Goal: Task Accomplishment & Management: Complete application form

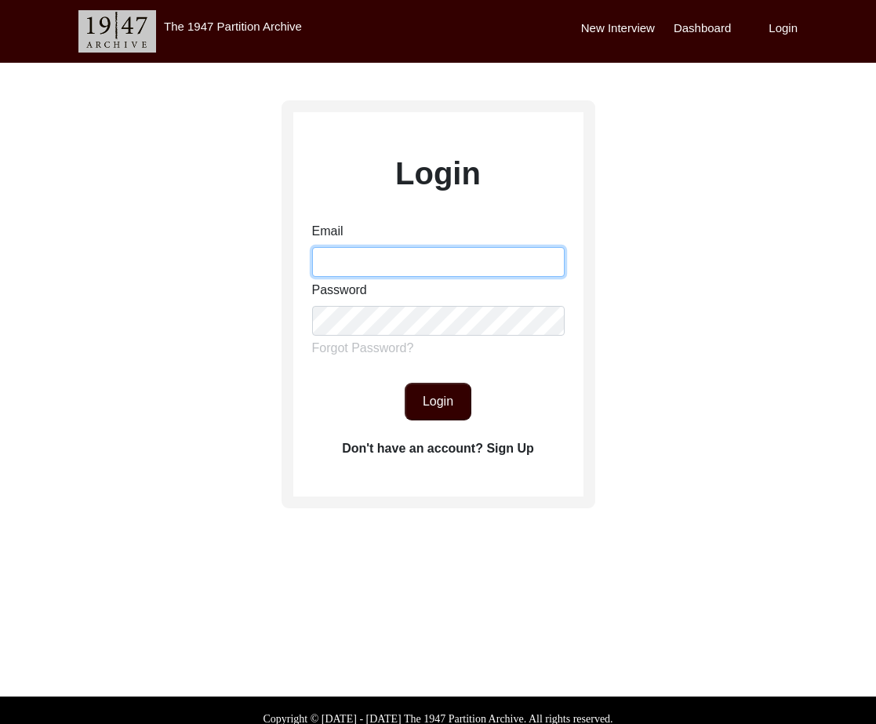
click at [447, 262] on input "Email" at bounding box center [438, 262] width 252 height 30
type input "[EMAIL_ADDRESS][DOMAIN_NAME]"
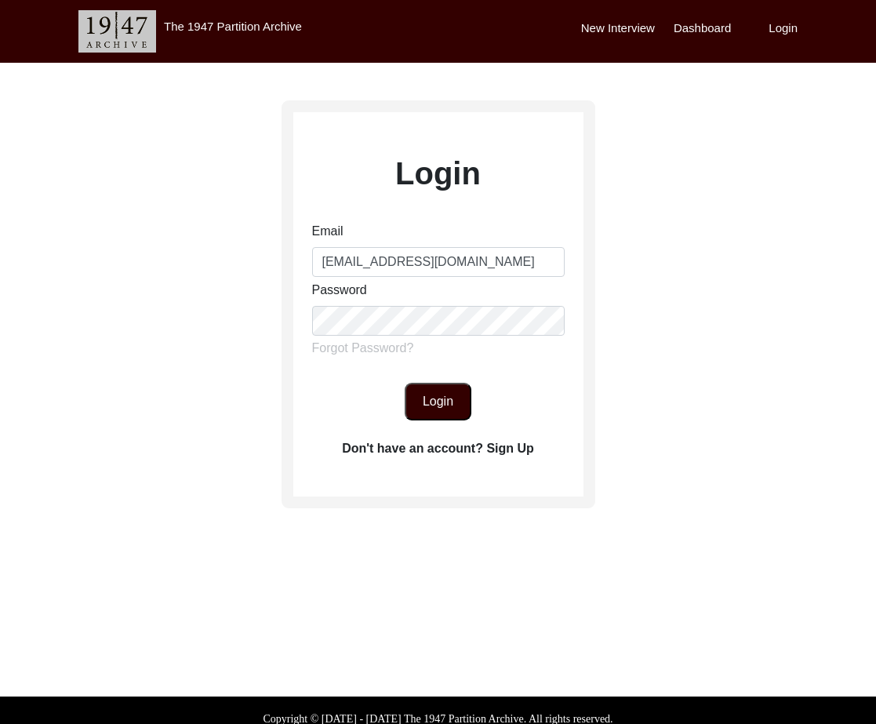
click at [428, 429] on div "Login Email [EMAIL_ADDRESS][DOMAIN_NAME] Password Forgot Password? Login Don't …" at bounding box center [438, 307] width 290 height 314
click at [428, 419] on button "Login" at bounding box center [438, 402] width 67 height 38
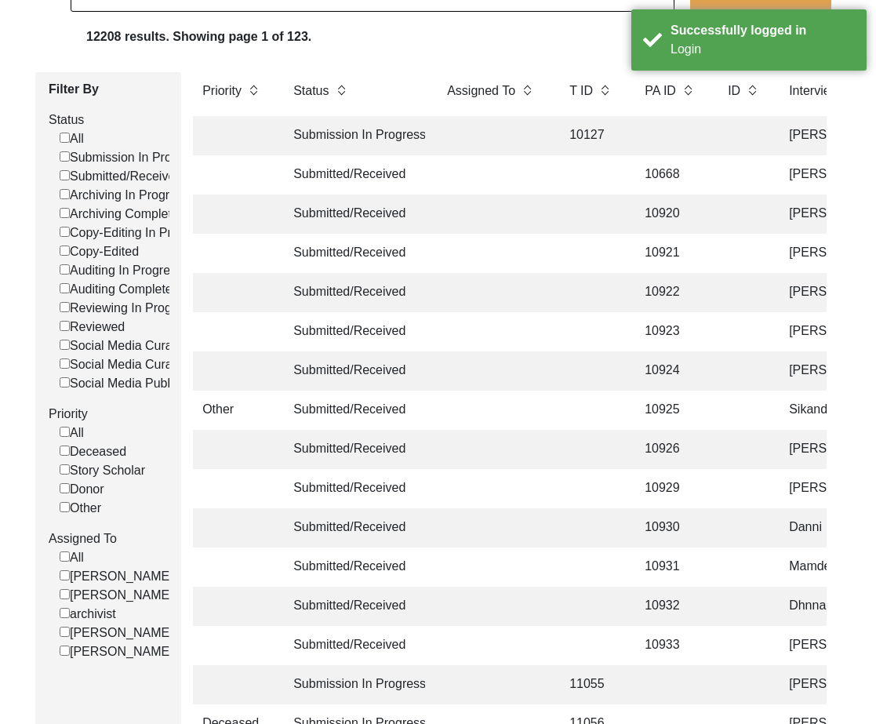
click at [113, 630] on label "[PERSON_NAME]" at bounding box center [117, 632] width 114 height 19
click at [70, 630] on input "[PERSON_NAME]" at bounding box center [65, 631] width 10 height 10
checkbox input "false"
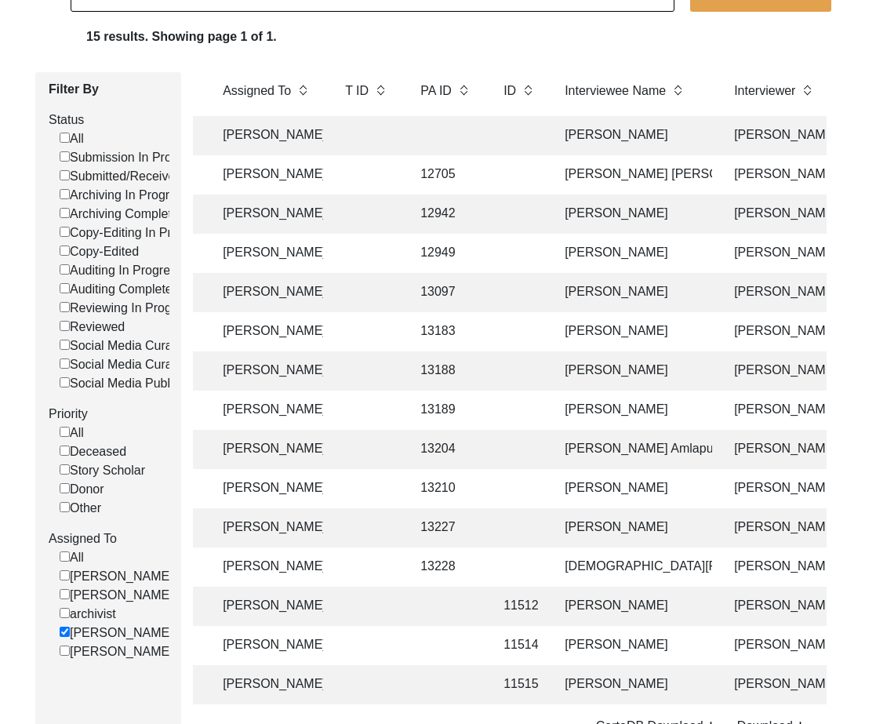
scroll to position [0, 274]
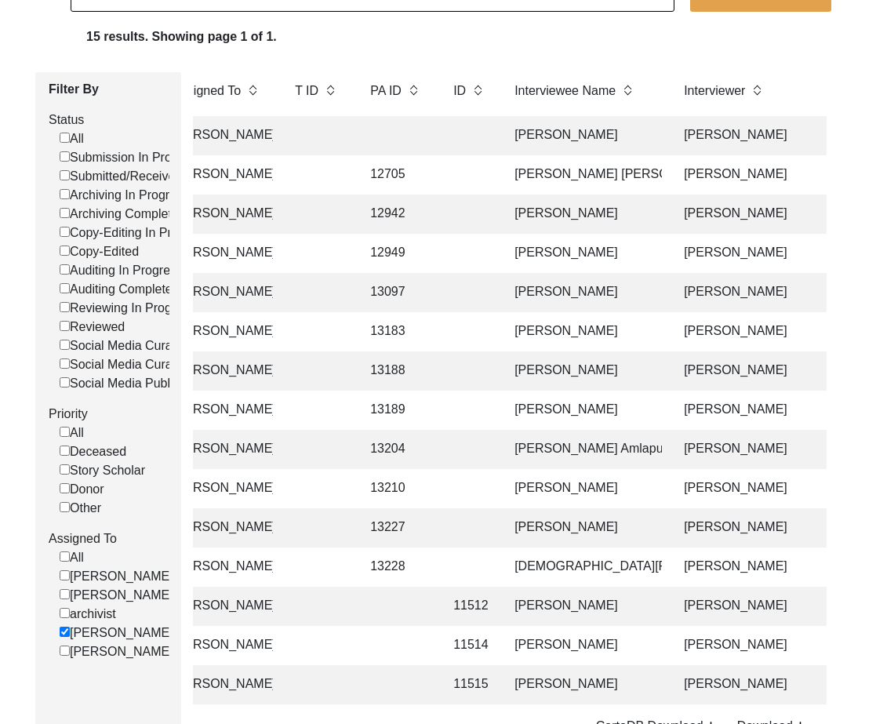
click at [374, 571] on td "13228" at bounding box center [396, 566] width 71 height 39
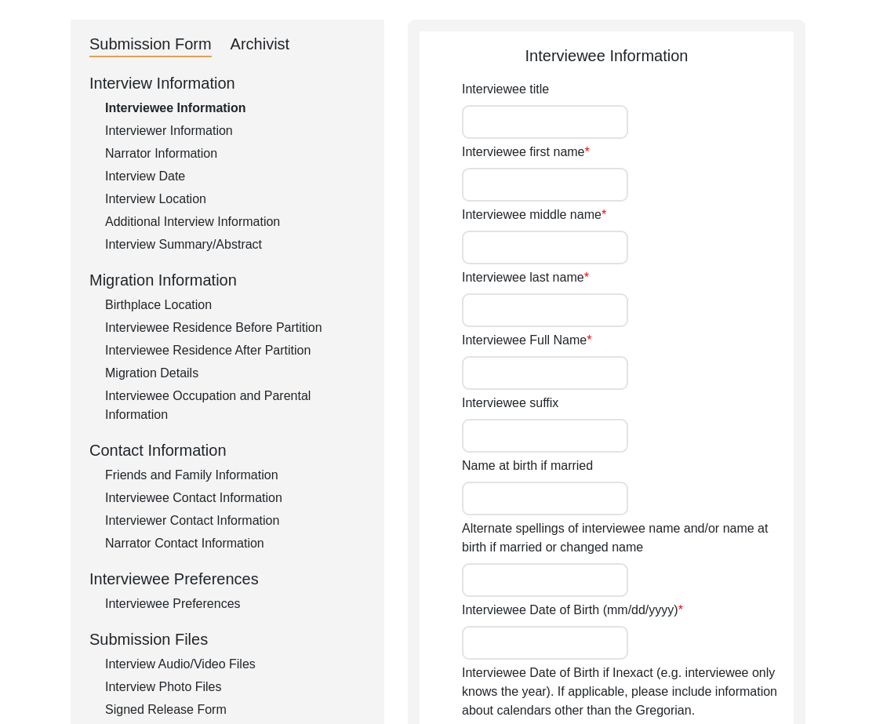
type input "Mr."
type input "[DEMOGRAPHIC_DATA]"
type input "Aslam"
type input "Gujar"
type input "[DEMOGRAPHIC_DATA][PERSON_NAME] [PERSON_NAME]"
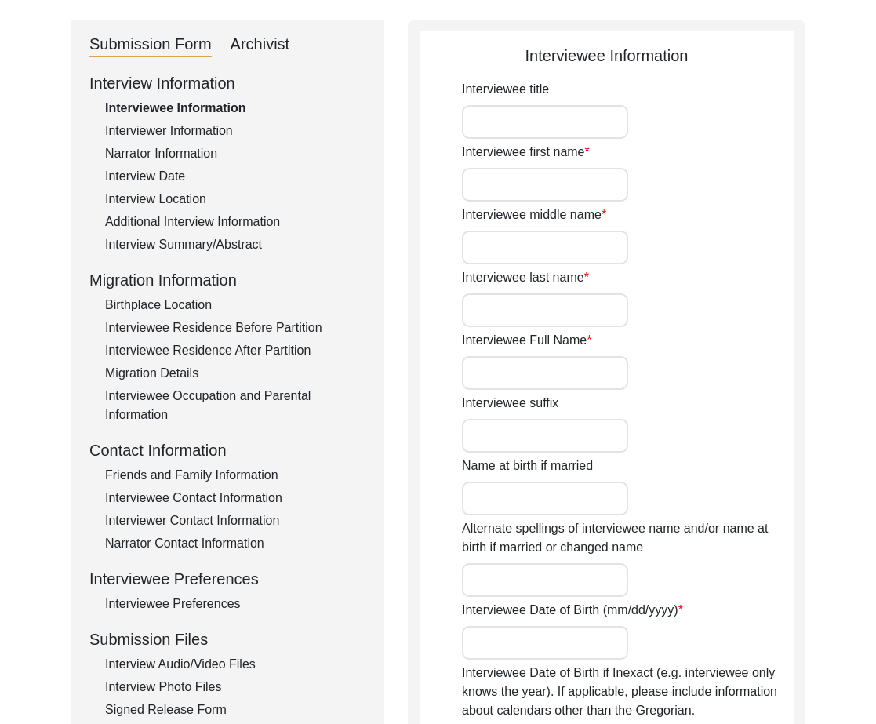
type input "Master"
type input "[PERSON_NAME]"
type input "1944"
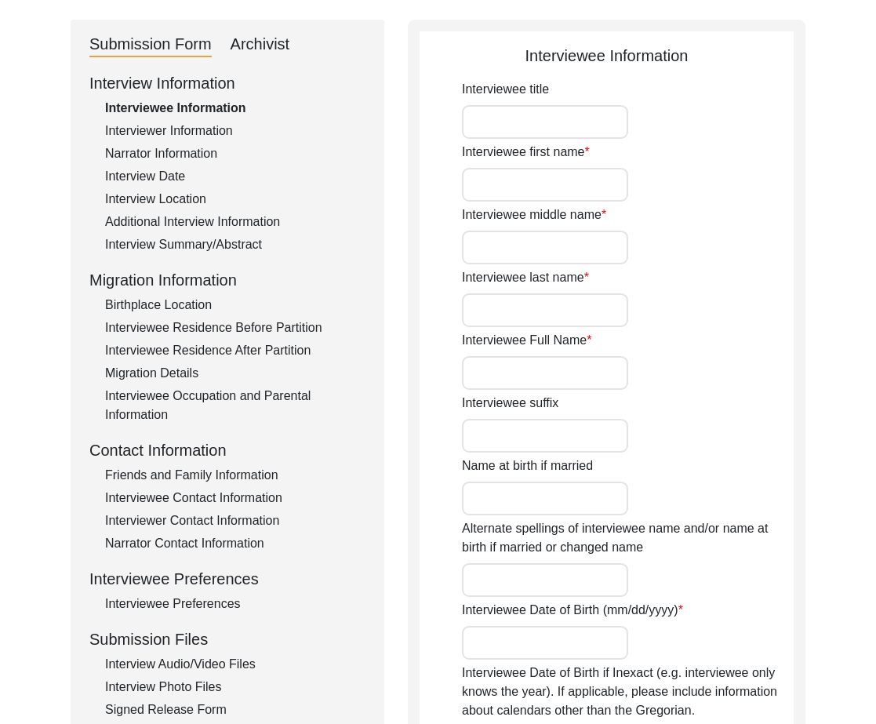
type input "80"
type input "[DEMOGRAPHIC_DATA]"
type input "N/A"
type textarea "N/A"
type input "Punjabi"
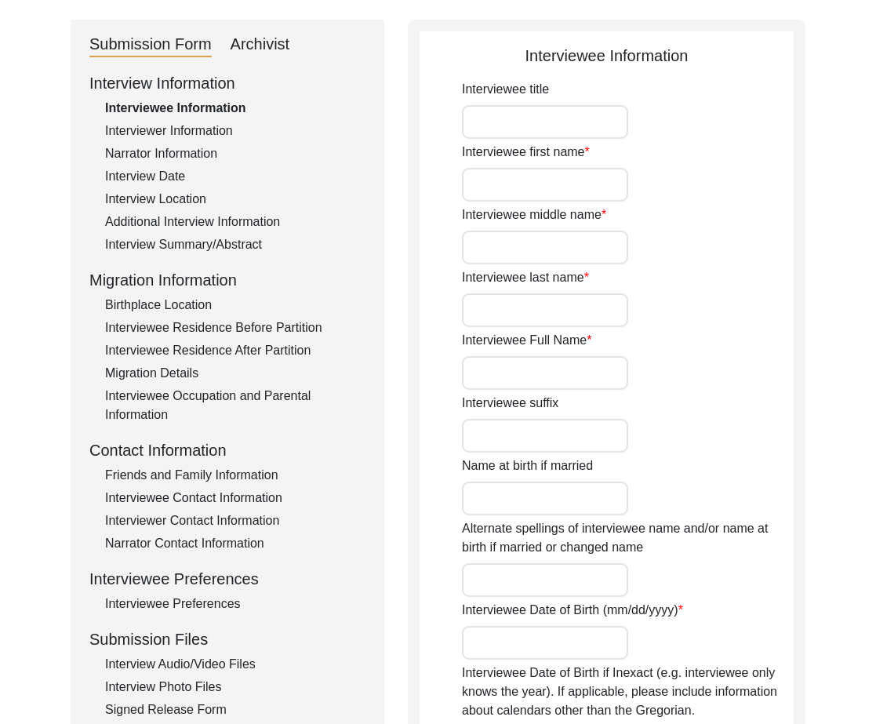
type input "Malwai"
type input "[DEMOGRAPHIC_DATA]"
type input "Gujar"
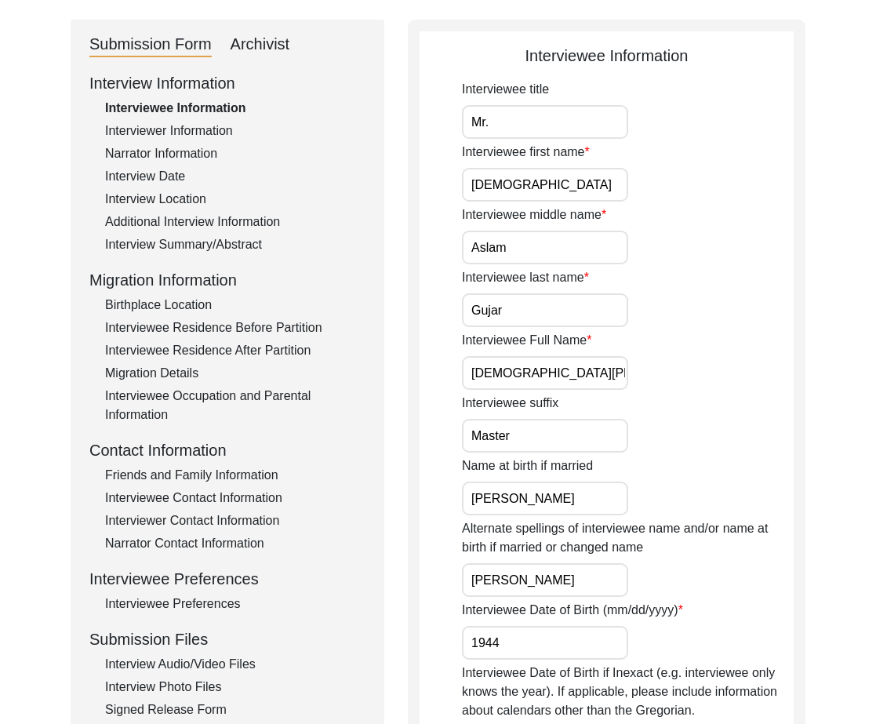
click at [266, 45] on div "Archivist" at bounding box center [260, 44] width 60 height 25
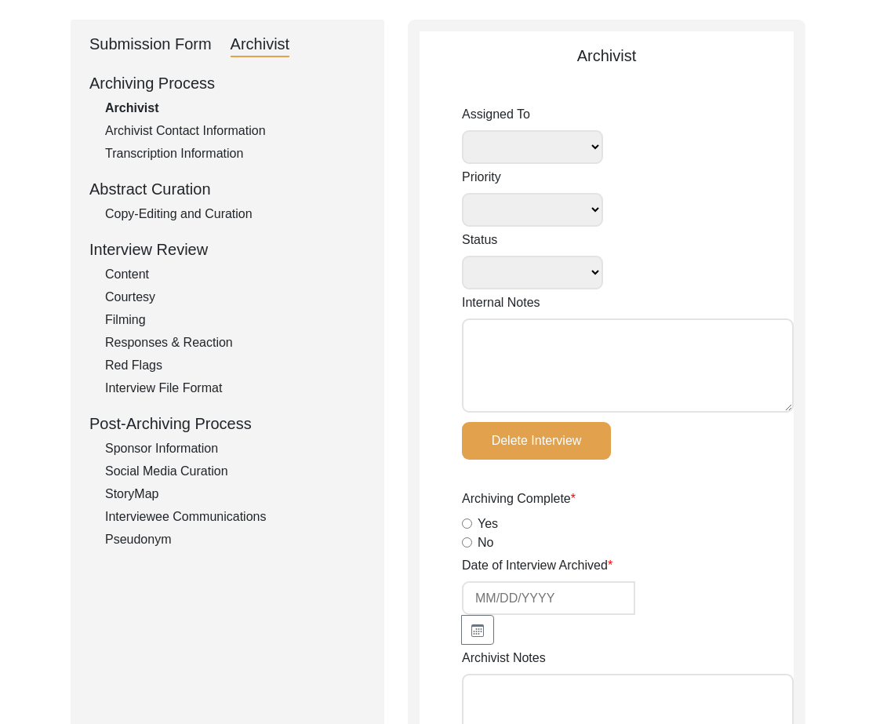
select select
select select "Archiving In Progress"
type textarea "[DATE] Victoria: [PERSON_NAME] finished archiving this, but it needs to be pres…"
radio input "true"
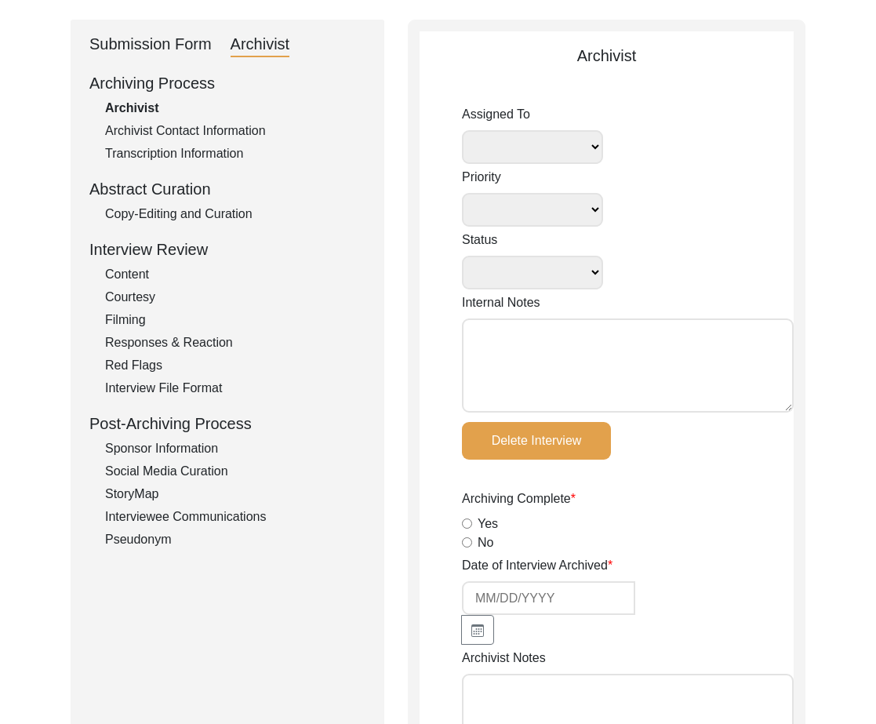
type input "[DATE]"
type textarea "Loremi 3, 3891: Dolorsi. Ametcons adip-elit. Seddo eiusm. Temporincid Utlab: Et…"
radio input "true"
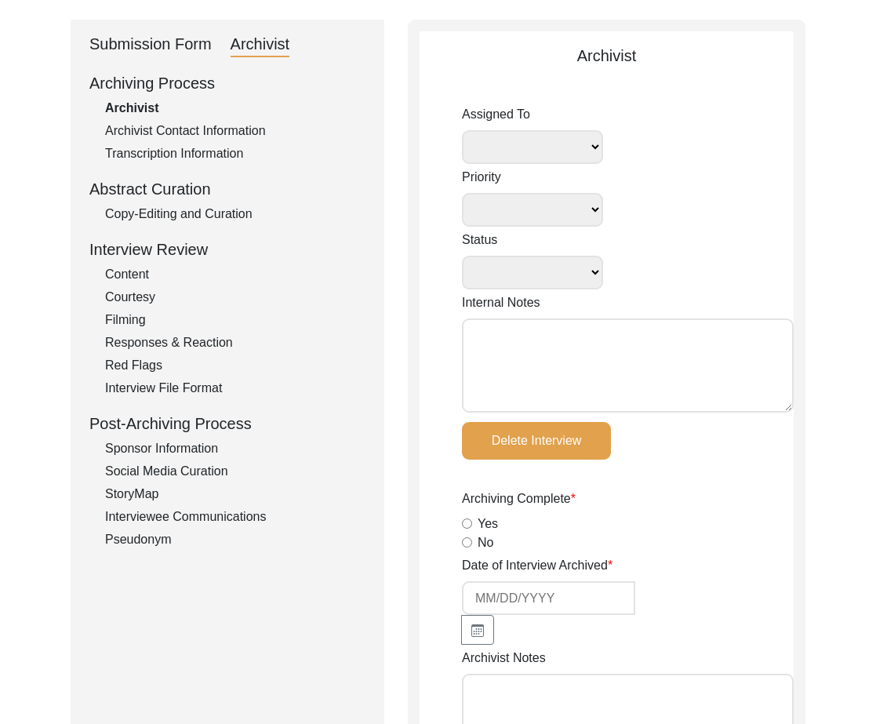
radio input "true"
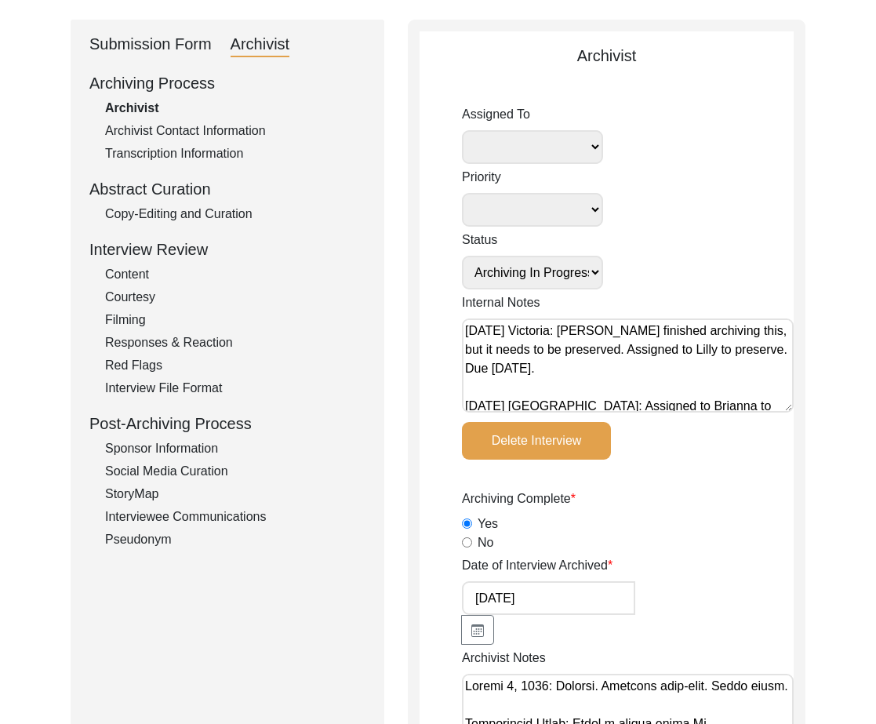
select select "507"
click at [195, 52] on div "Submission Form" at bounding box center [150, 44] width 122 height 25
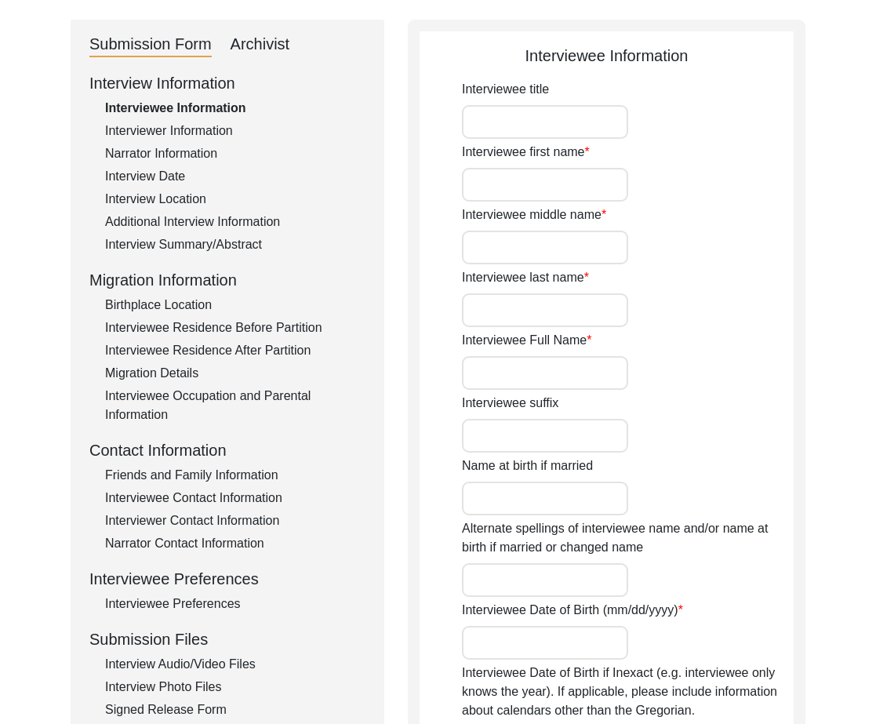
type input "Mr."
type input "[DEMOGRAPHIC_DATA]"
type input "Aslam"
type input "Gujar"
type input "[DEMOGRAPHIC_DATA][PERSON_NAME] [PERSON_NAME]"
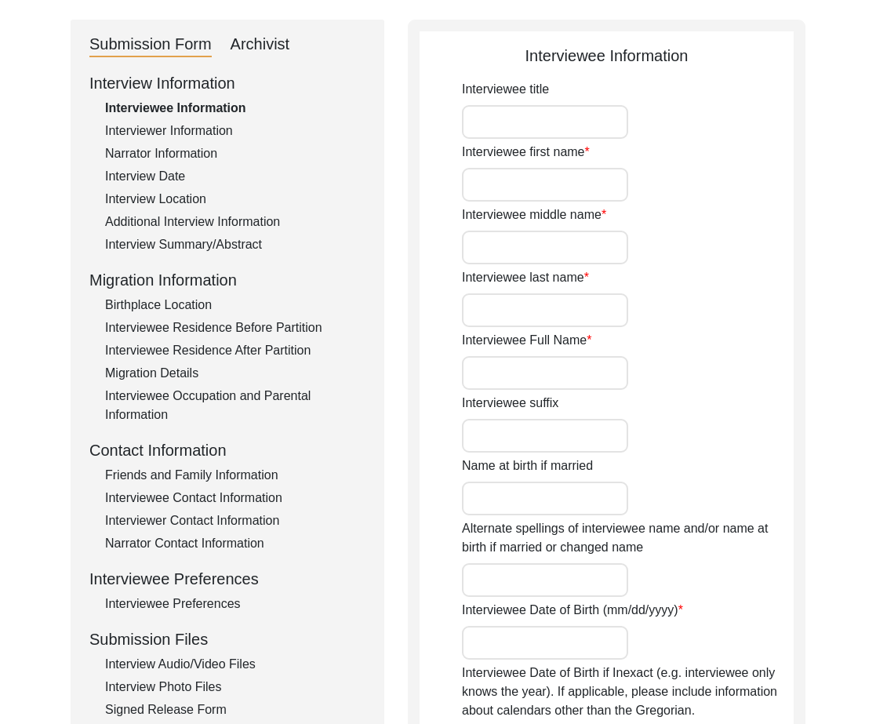
type input "Master"
type input "[PERSON_NAME]"
type input "1944"
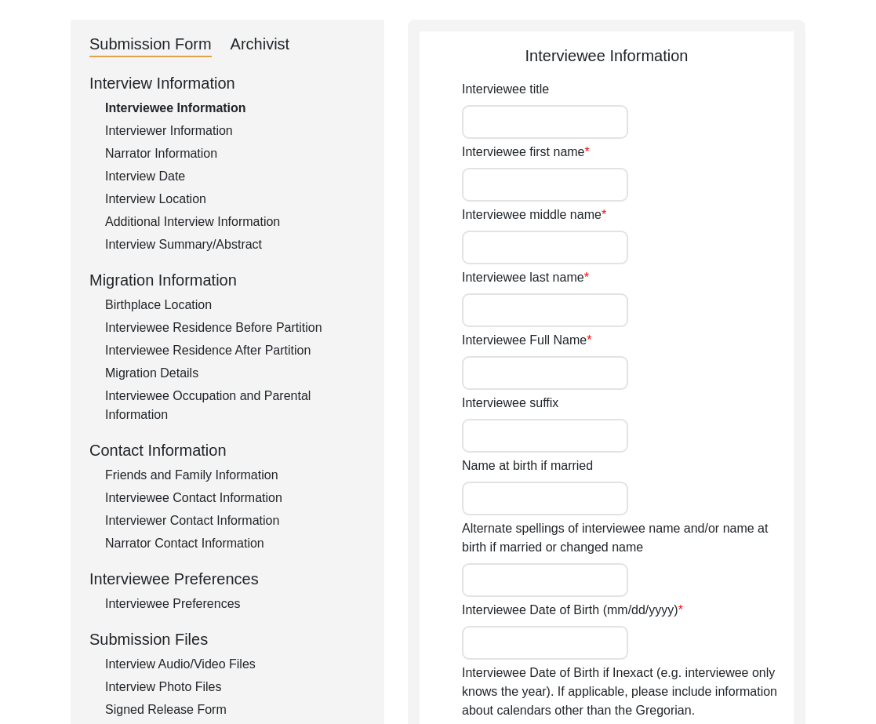
type input "80"
type input "[DEMOGRAPHIC_DATA]"
type input "N/A"
type textarea "N/A"
type input "Punjabi"
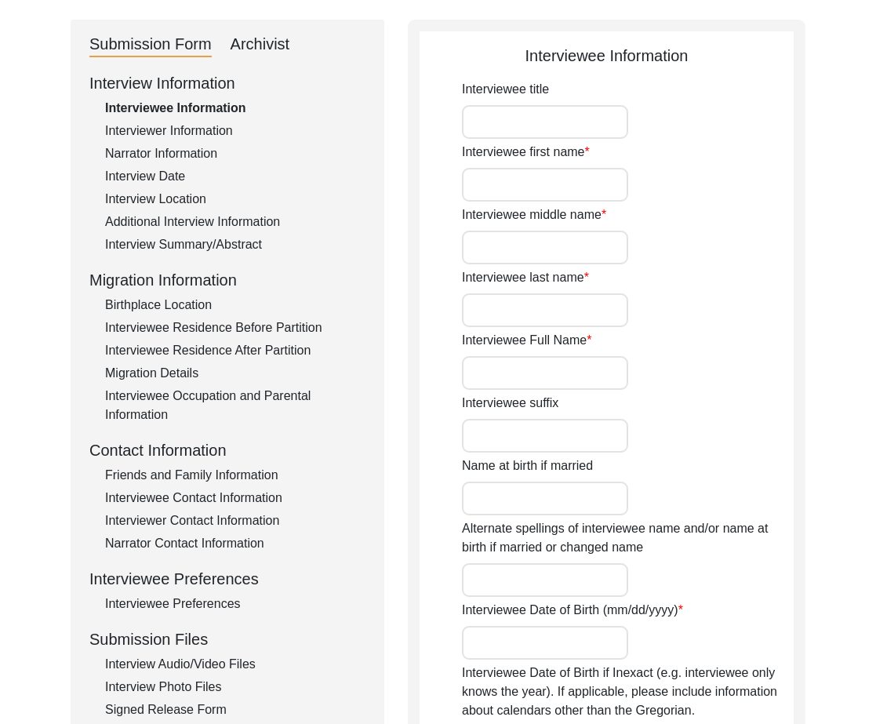
type input "Malwai"
type input "[DEMOGRAPHIC_DATA]"
type input "Gujar"
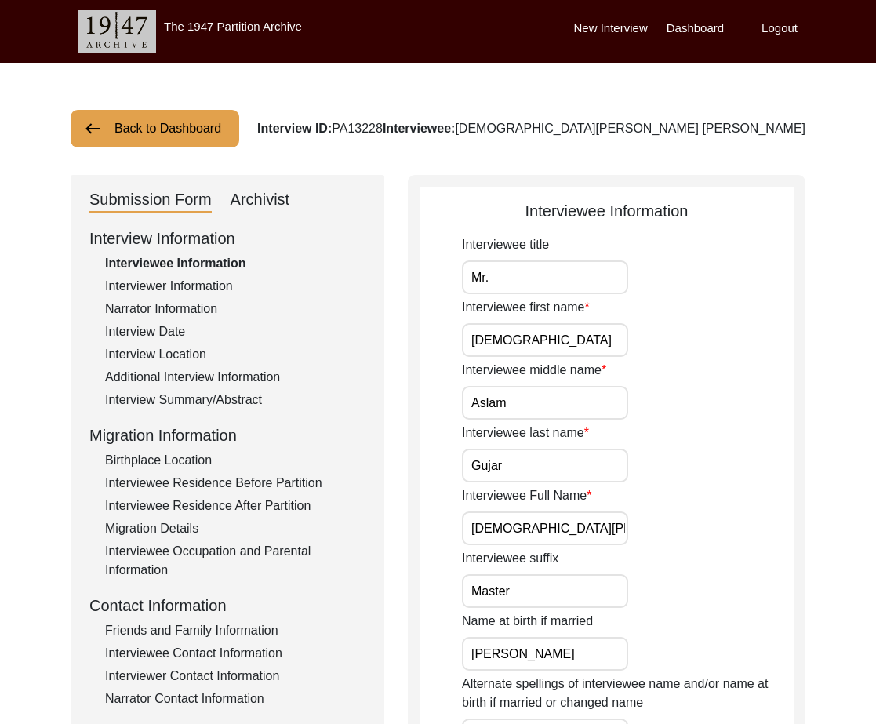
click at [144, 132] on button "Back to Dashboard" at bounding box center [155, 129] width 169 height 38
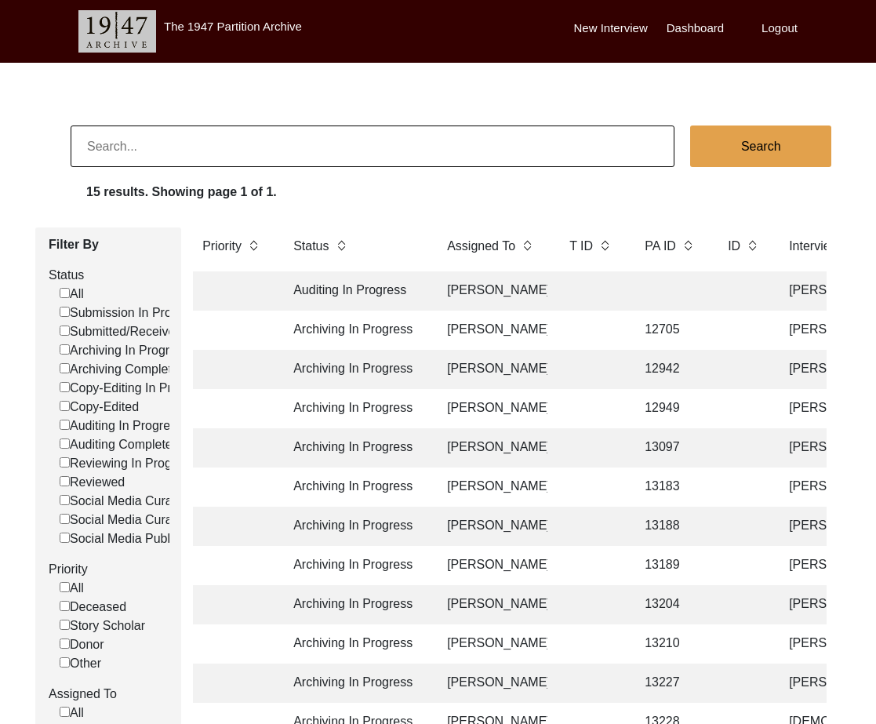
click at [152, 150] on input at bounding box center [373, 146] width 604 height 42
type input "13097"
checkbox input "false"
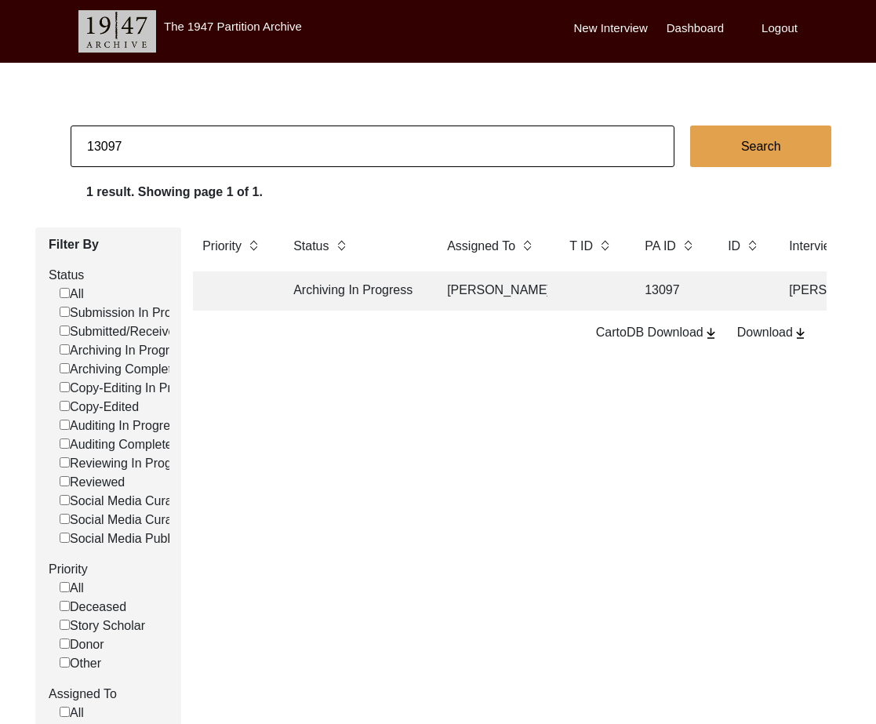
click at [439, 299] on td "[PERSON_NAME]" at bounding box center [492, 290] width 110 height 39
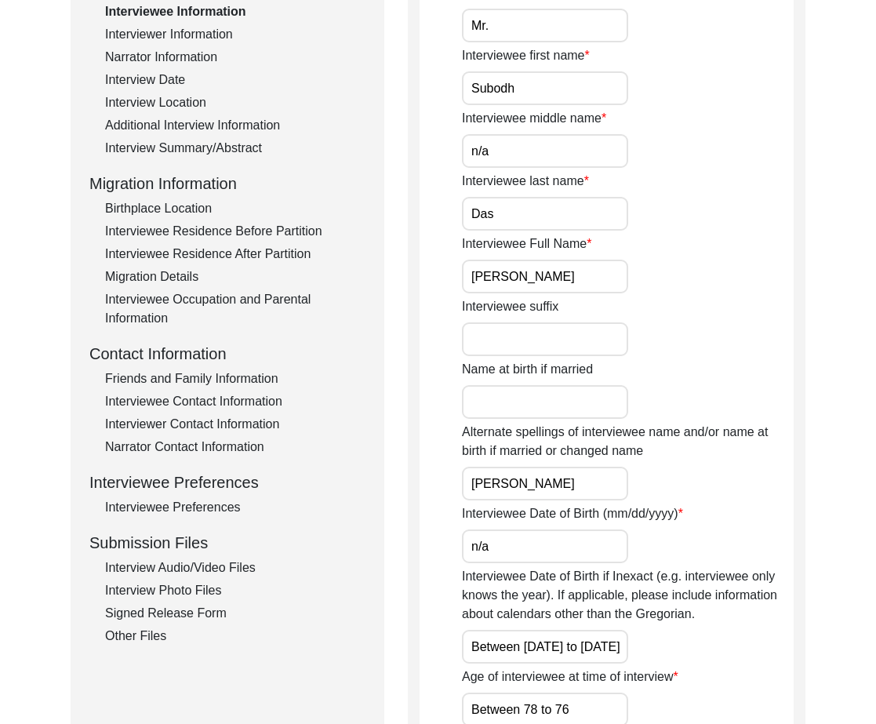
scroll to position [274, 0]
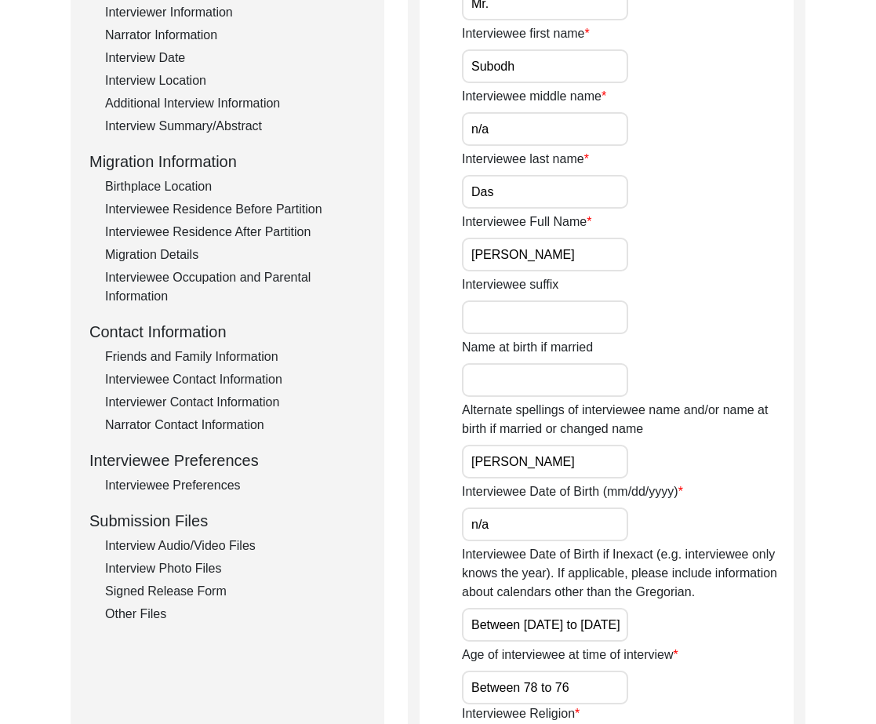
click at [182, 554] on div "Interview Audio/Video Files" at bounding box center [235, 545] width 260 height 19
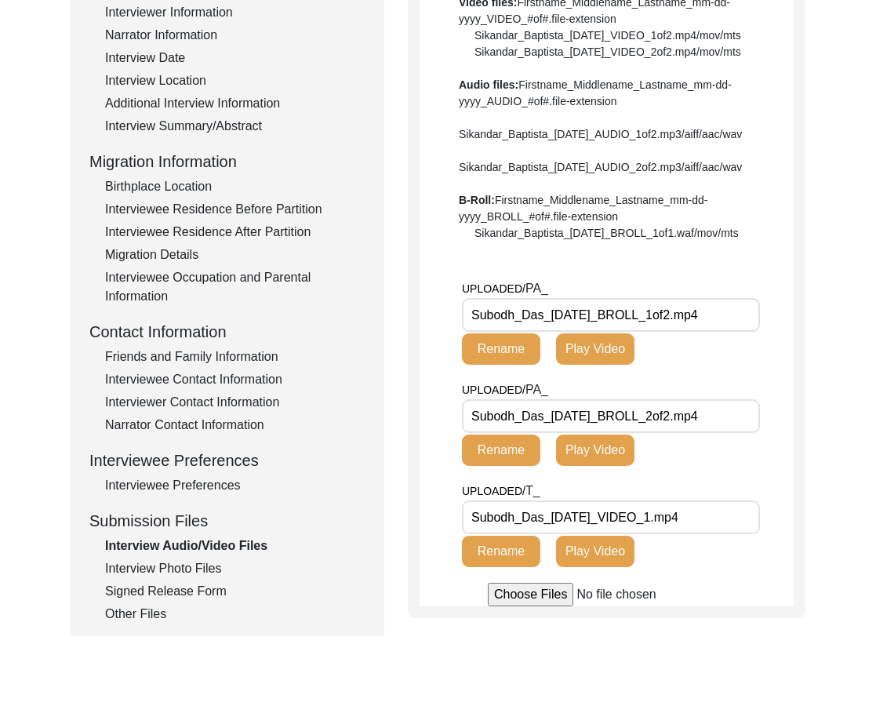
drag, startPoint x: 543, startPoint y: 361, endPoint x: 415, endPoint y: 370, distance: 128.9
click at [417, 369] on div "Interview Audio/Video Files File Naming Convention: Video files: Firstname_Midd…" at bounding box center [606, 259] width 397 height 717
